Goal: Check status: Check status

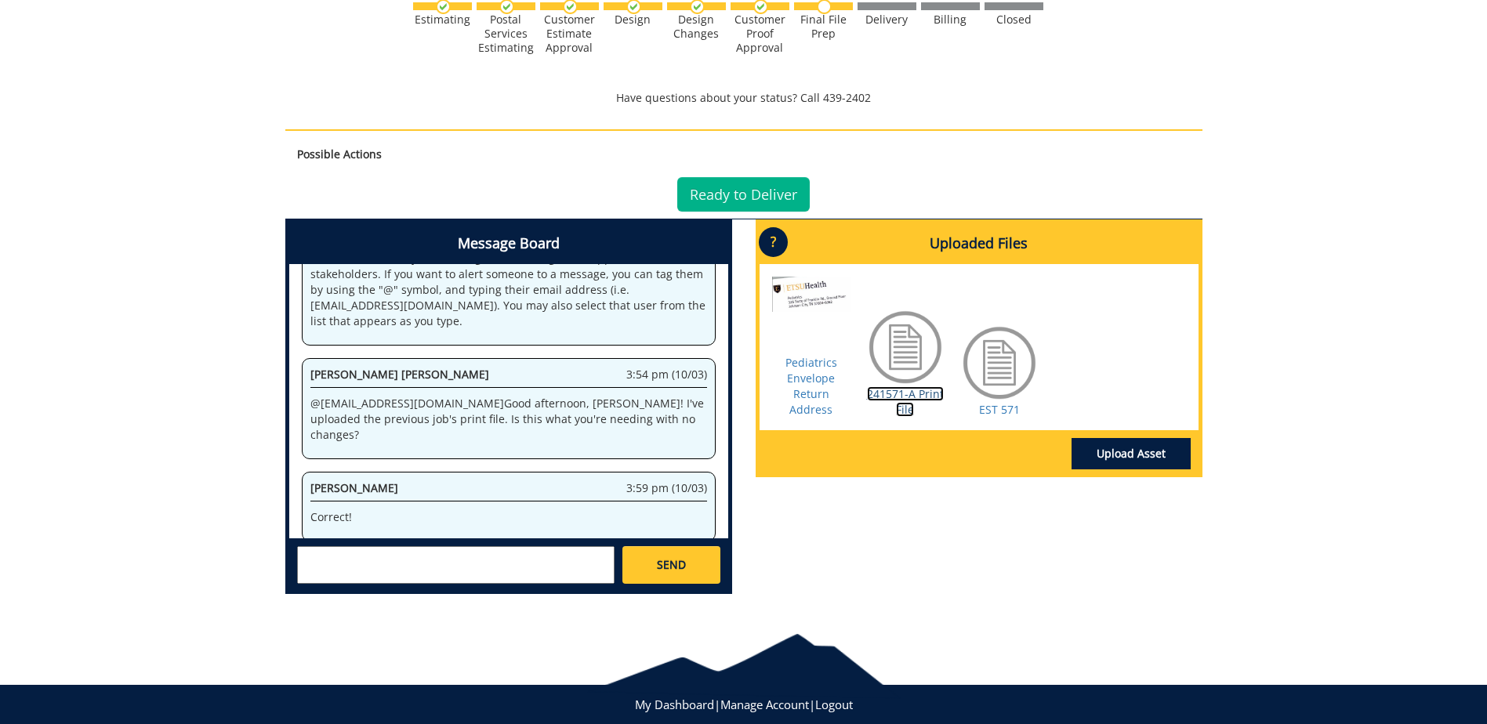
scroll to position [235, 0]
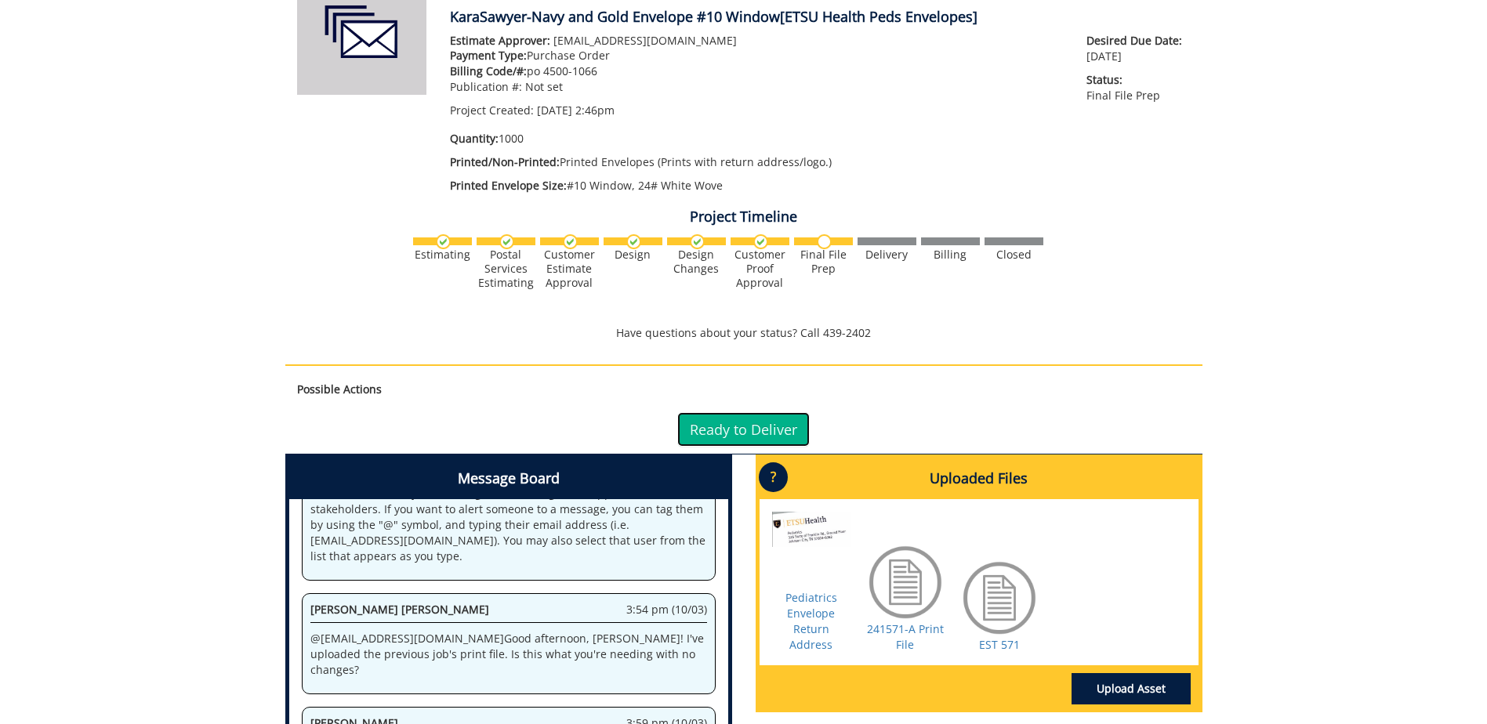
click at [736, 426] on link "Ready to Deliver" at bounding box center [743, 429] width 132 height 34
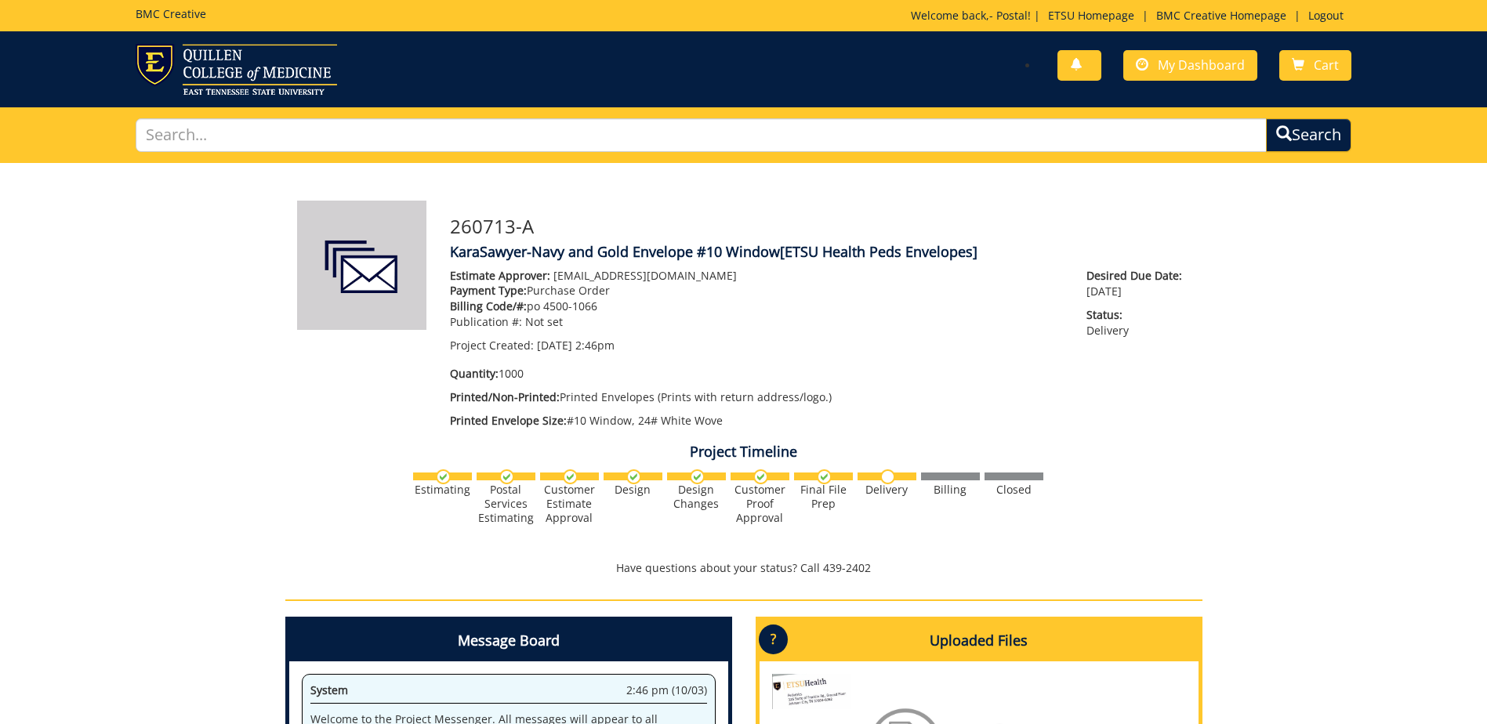
scroll to position [63, 0]
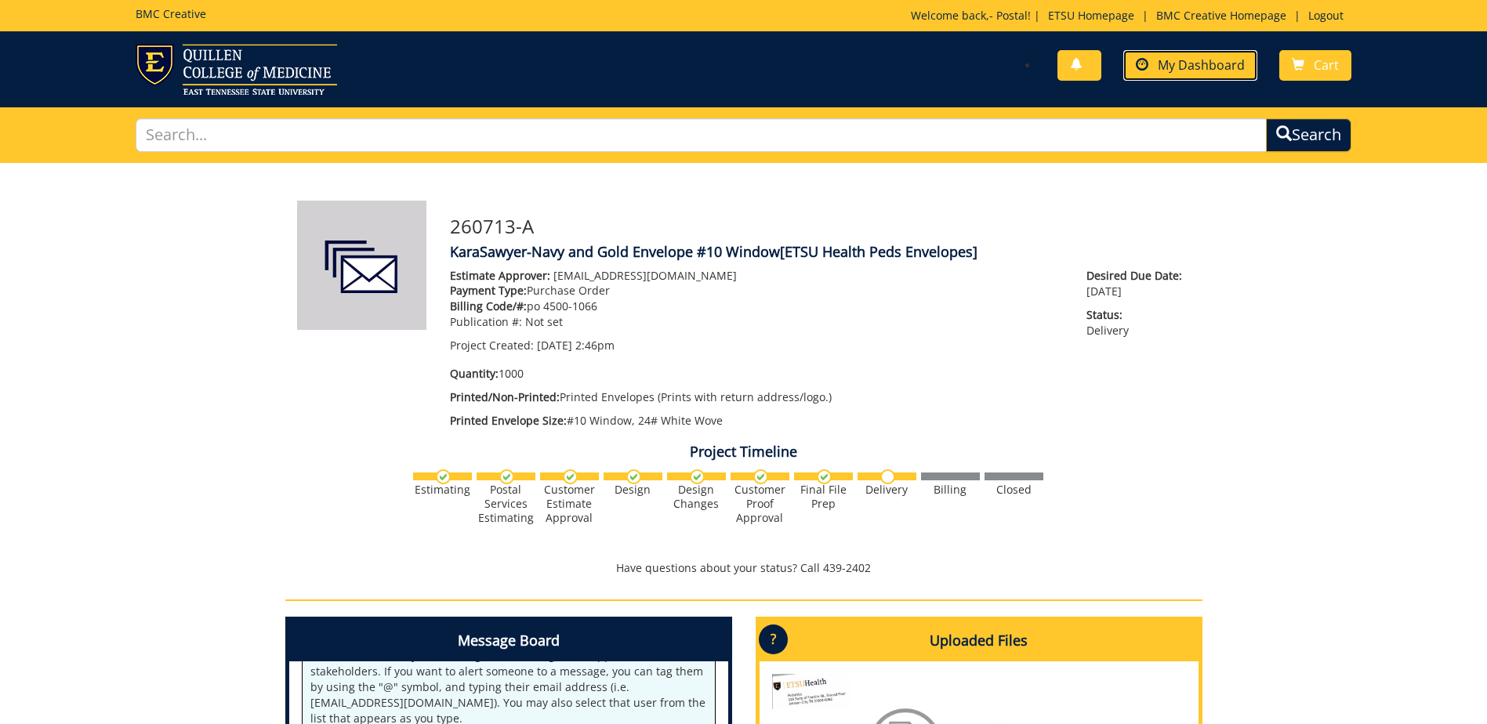
click at [1198, 65] on span "My Dashboard" at bounding box center [1201, 64] width 87 height 17
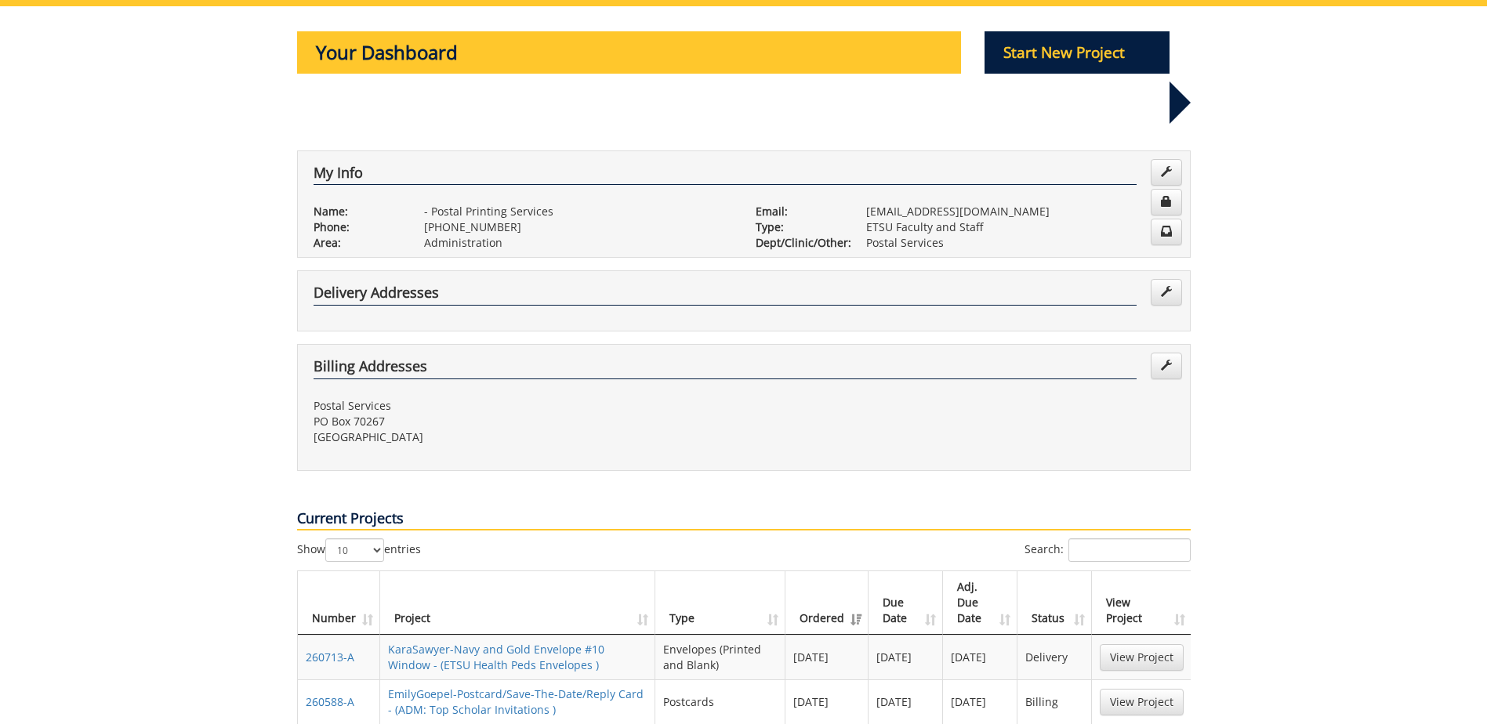
scroll to position [235, 0]
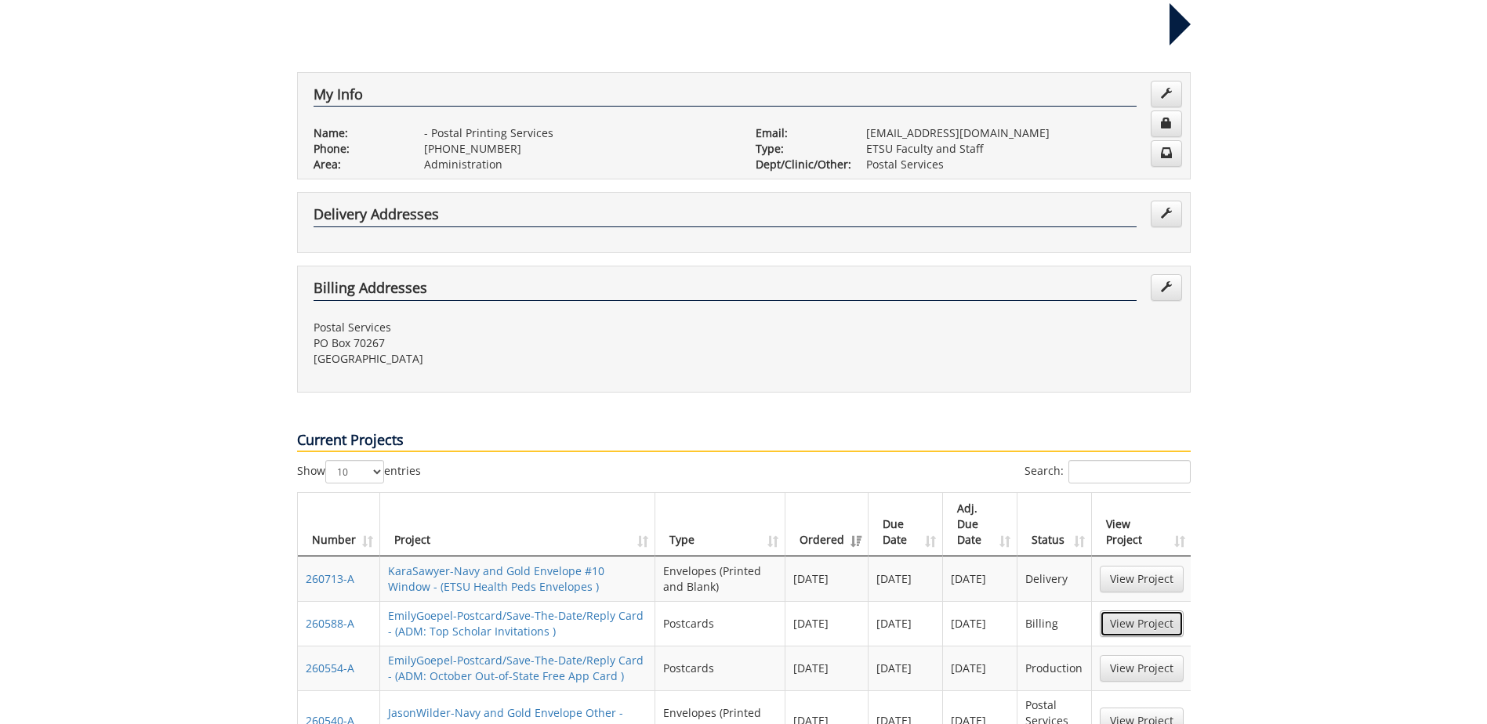
click at [1149, 611] on link "View Project" at bounding box center [1142, 624] width 84 height 27
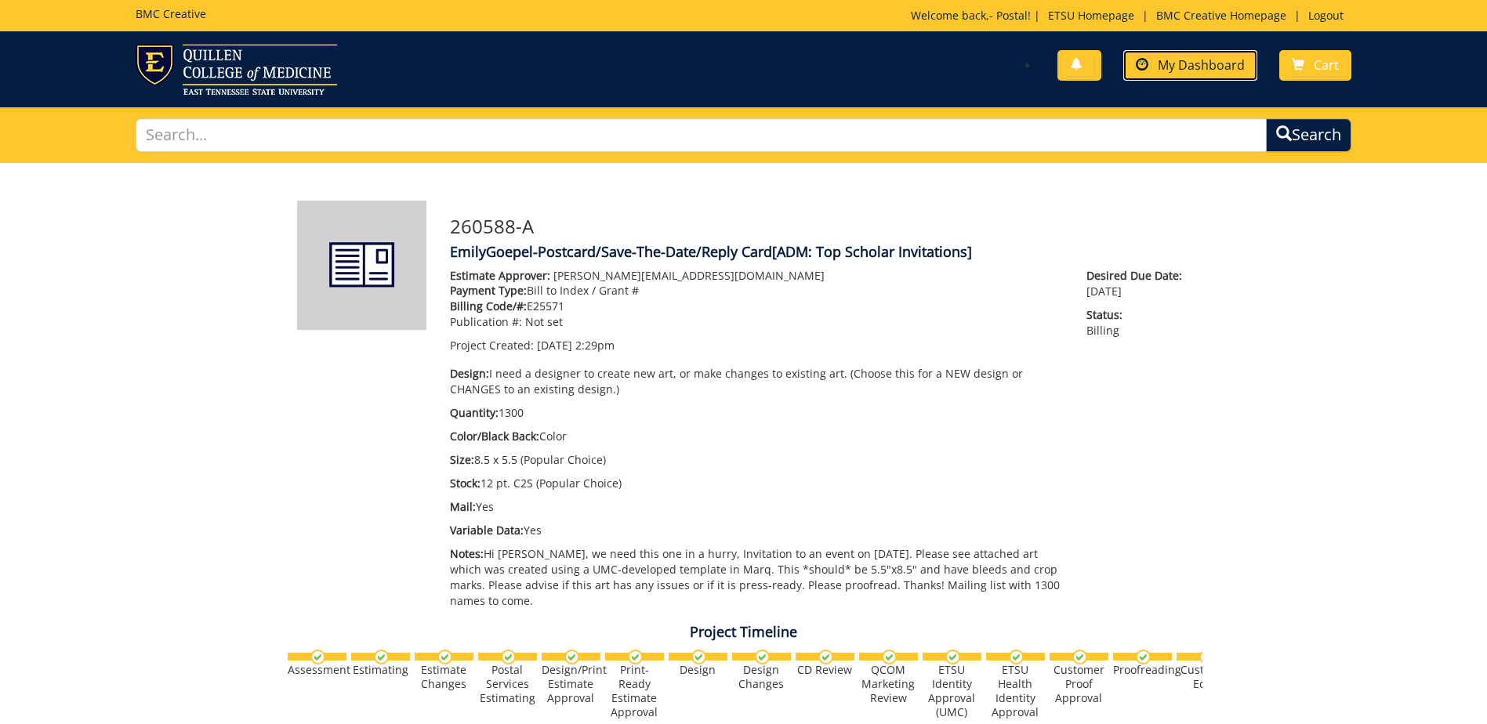
click at [1211, 60] on span "My Dashboard" at bounding box center [1201, 64] width 87 height 17
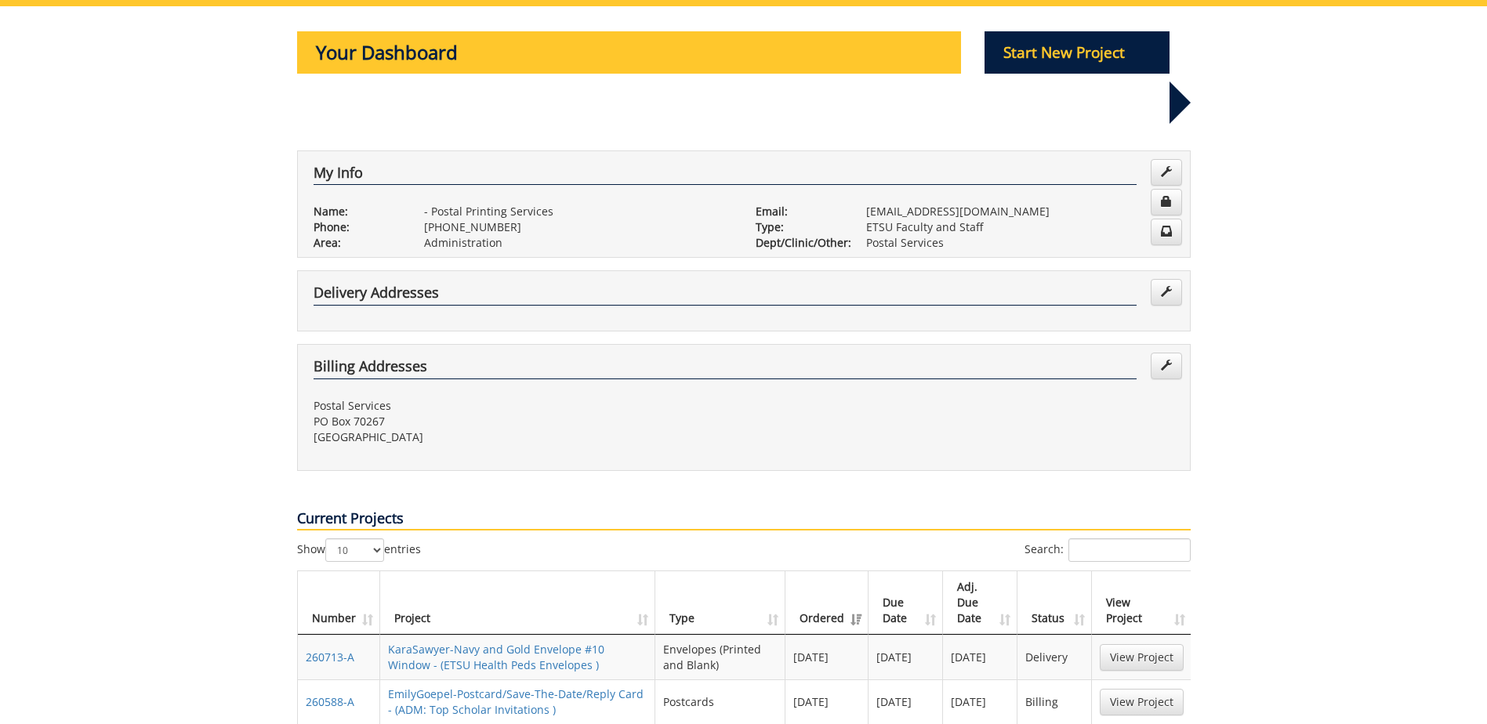
scroll to position [235, 0]
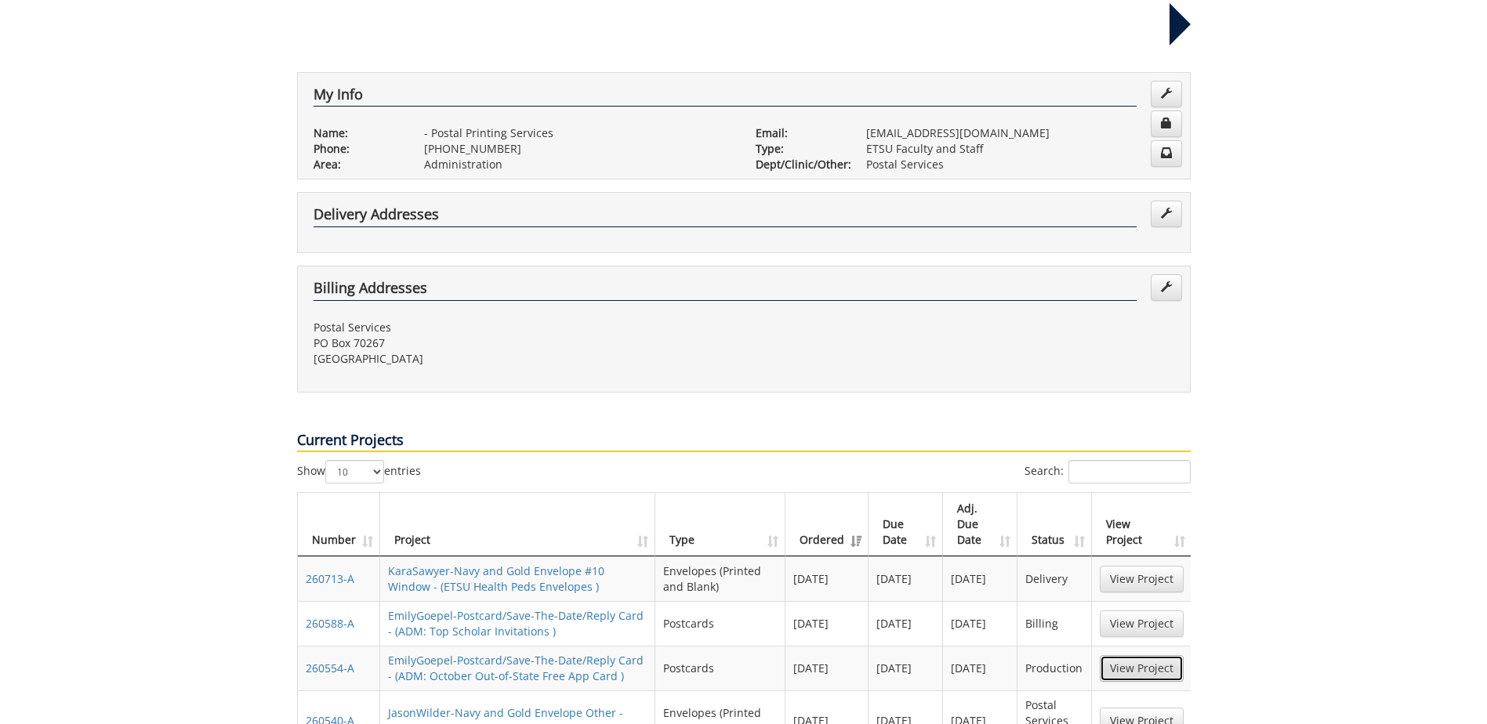
click at [1149, 655] on link "View Project" at bounding box center [1142, 668] width 84 height 27
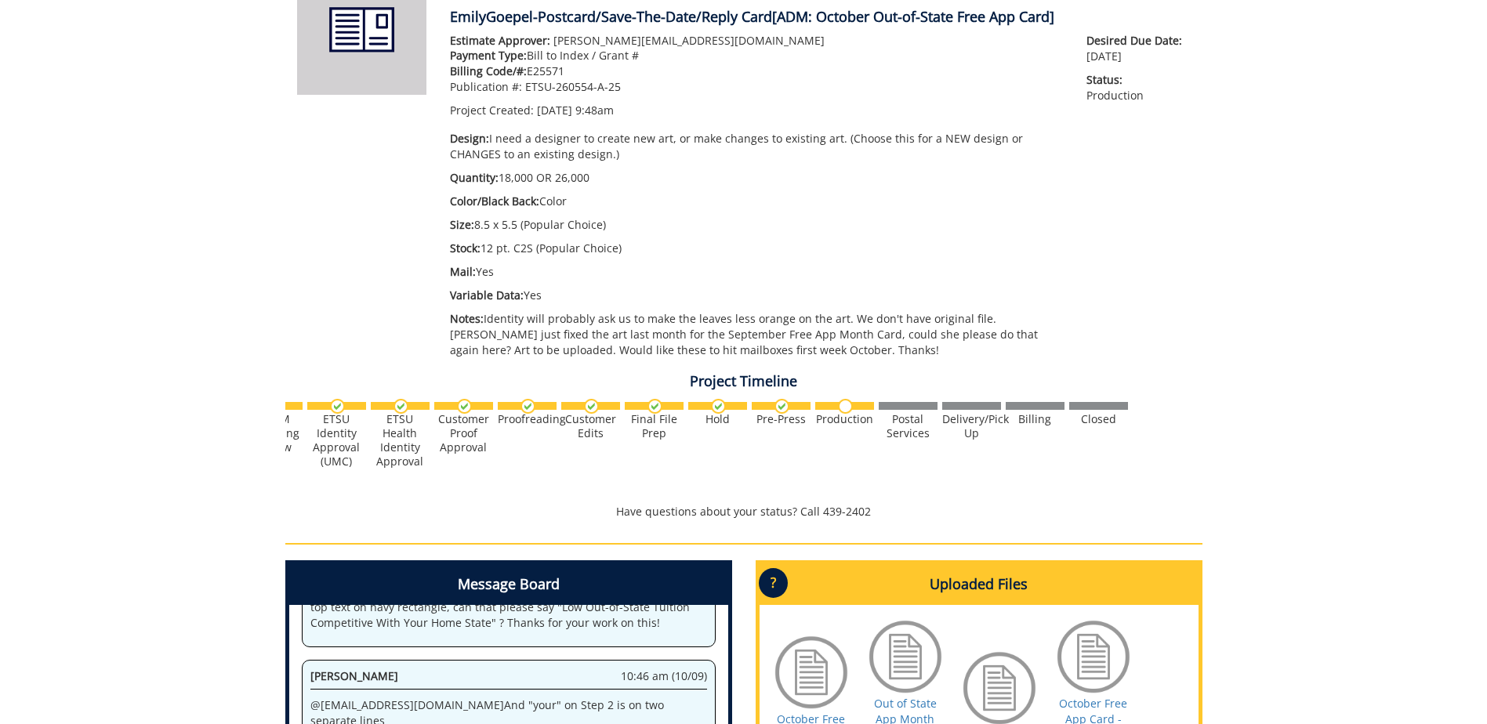
scroll to position [392, 0]
